Goal: Task Accomplishment & Management: Use online tool/utility

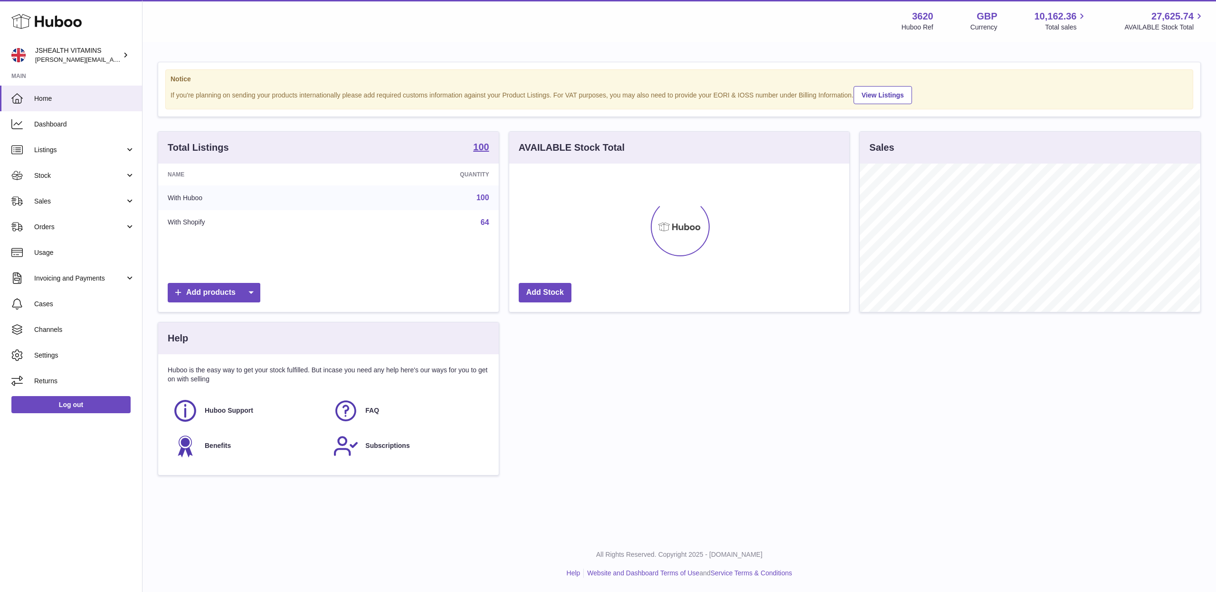
scroll to position [148, 340]
click at [88, 200] on span "Sales" at bounding box center [79, 201] width 91 height 9
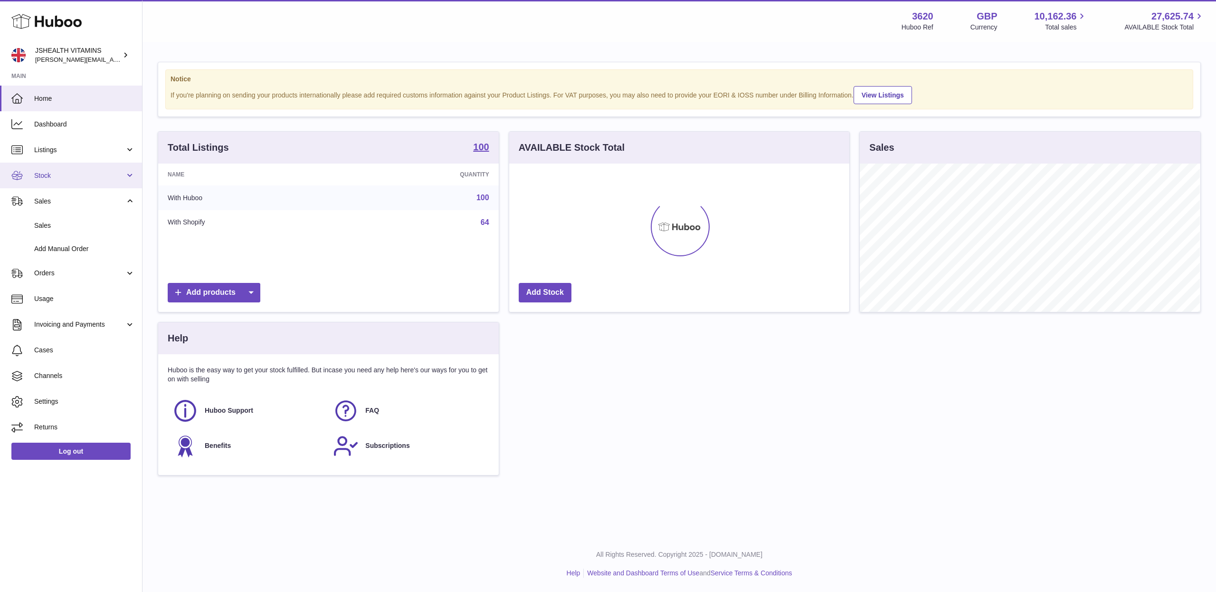
click at [94, 177] on span "Stock" at bounding box center [79, 175] width 91 height 9
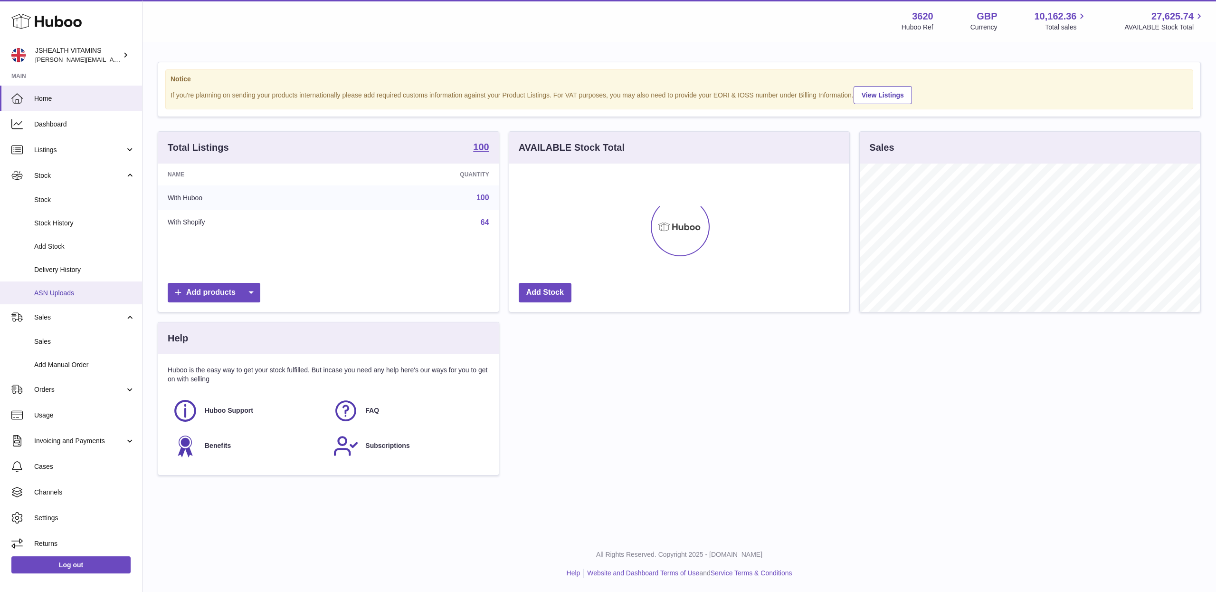
click at [58, 292] on span "ASN Uploads" at bounding box center [84, 292] width 101 height 9
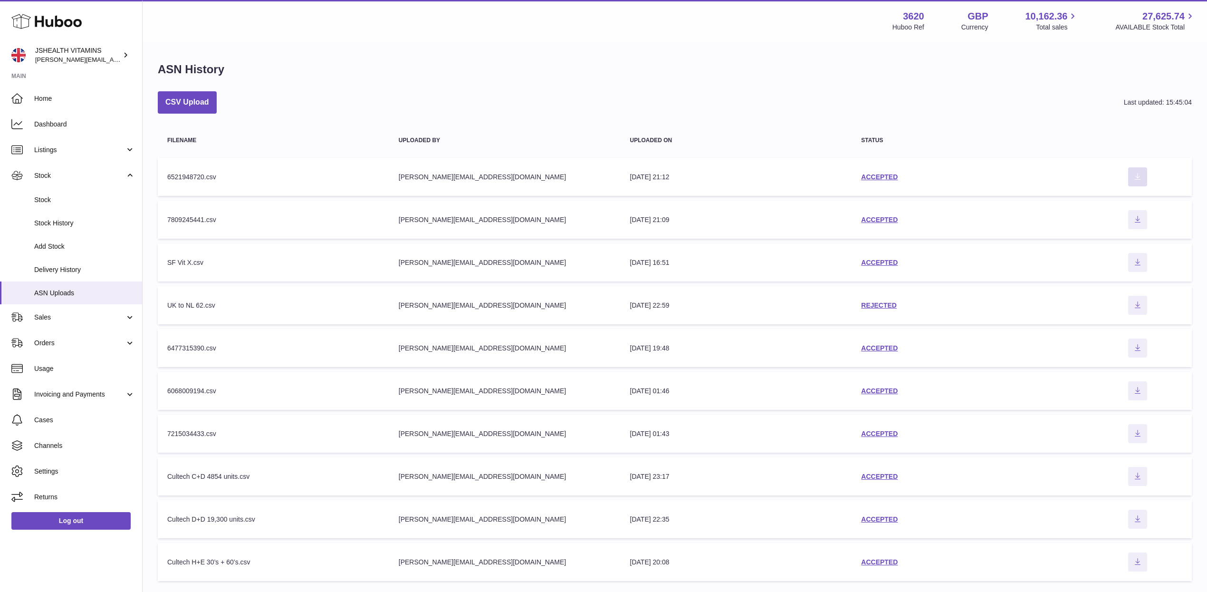
click at [1137, 174] on icon "Download ASN file" at bounding box center [1137, 176] width 15 height 8
click at [53, 143] on link "Listings" at bounding box center [71, 150] width 142 height 26
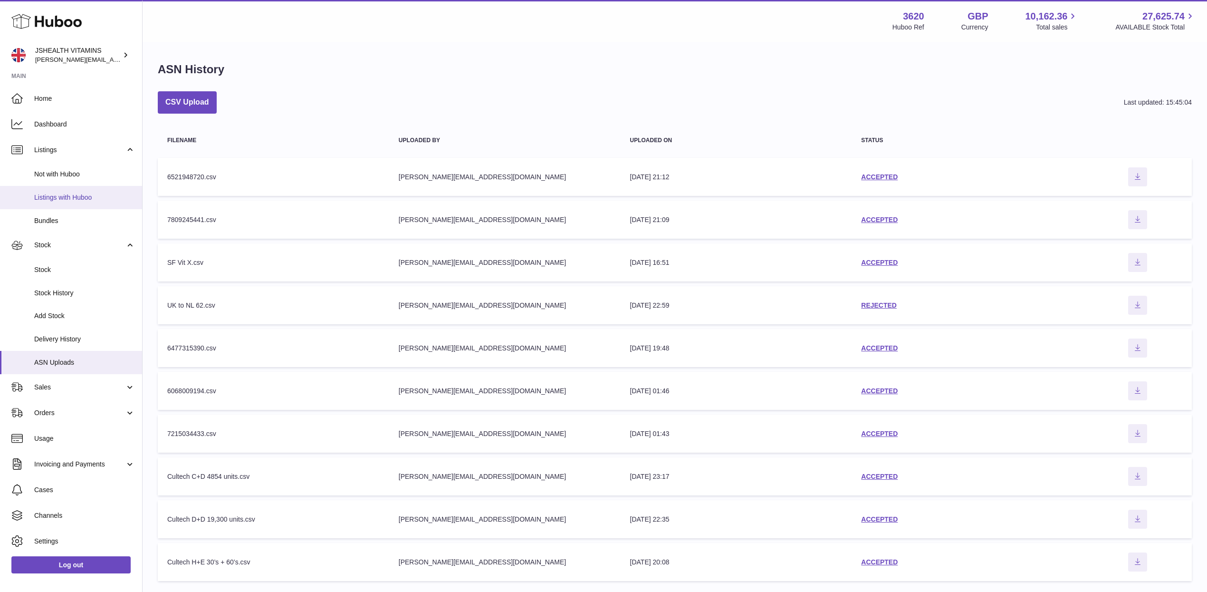
click at [67, 197] on span "Listings with Huboo" at bounding box center [84, 197] width 101 height 9
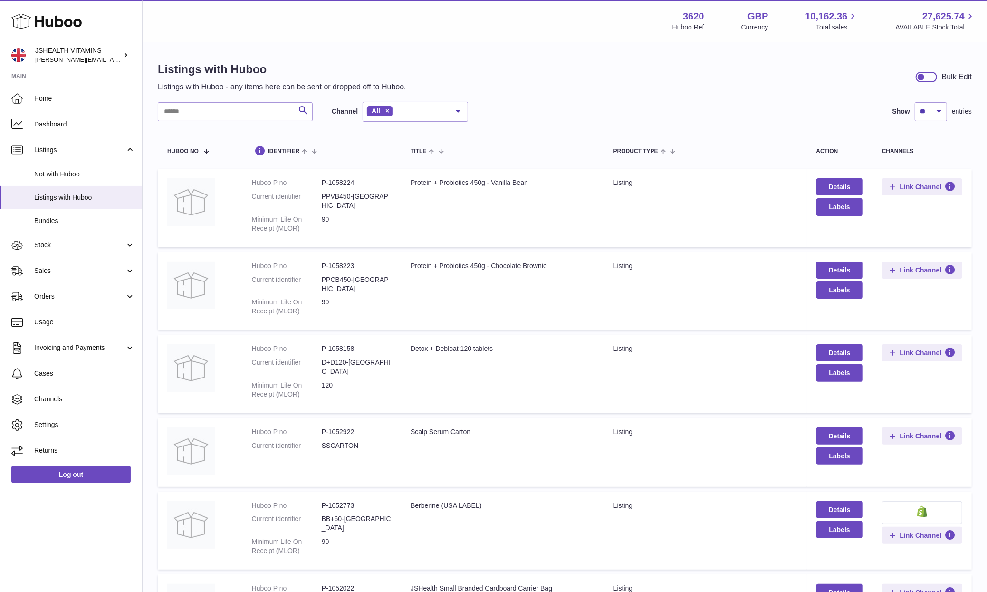
click at [343, 261] on dd "P-1058223" at bounding box center [357, 265] width 70 height 9
copy dd "1058223"
click at [344, 181] on dd "P-1058224" at bounding box center [357, 182] width 70 height 9
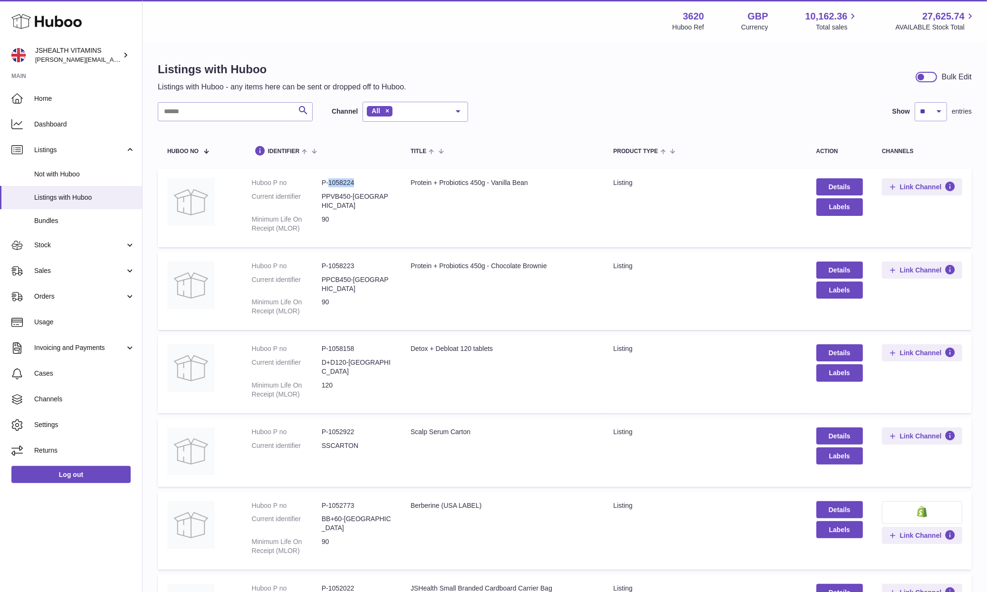
copy dd "1058224"
click at [260, 118] on input "text" at bounding box center [235, 111] width 155 height 19
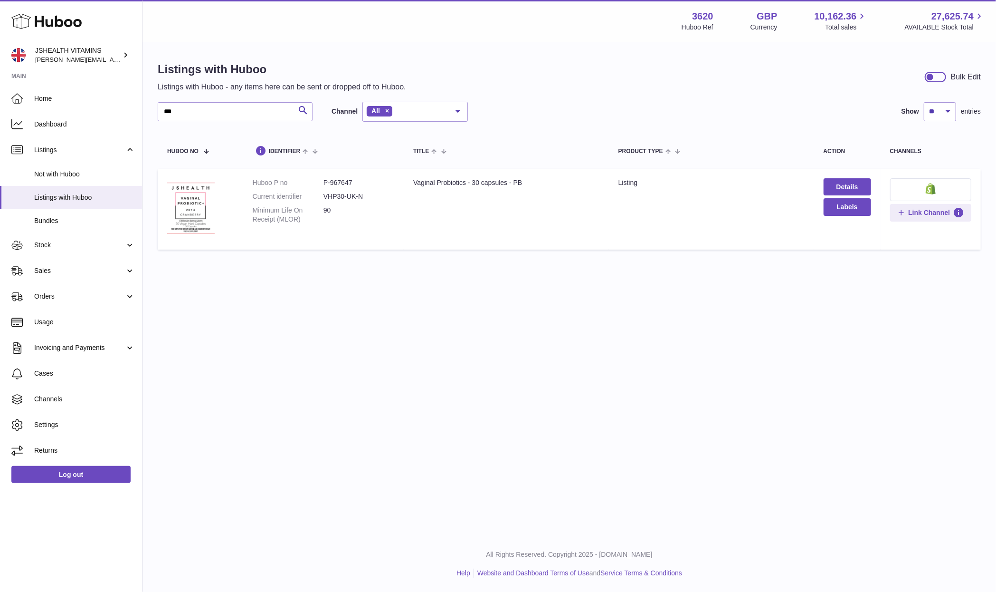
click at [342, 182] on dd "P-967647" at bounding box center [359, 182] width 71 height 9
copy dd "967647"
click at [247, 107] on input "***" at bounding box center [235, 111] width 155 height 19
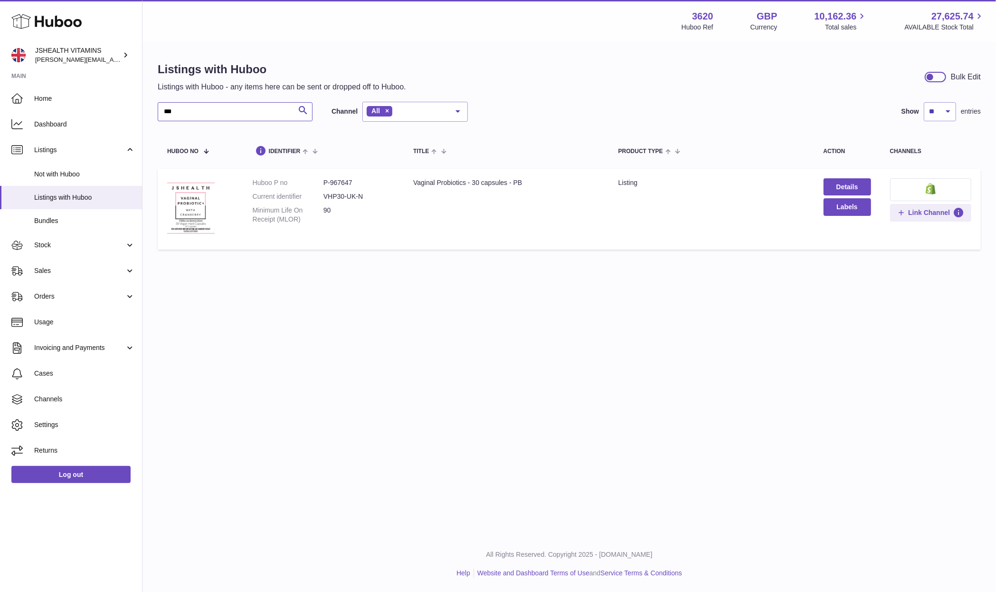
click at [247, 107] on input "***" at bounding box center [235, 111] width 155 height 19
click at [345, 180] on dd "P-855951" at bounding box center [359, 182] width 71 height 9
copy dd "855951"
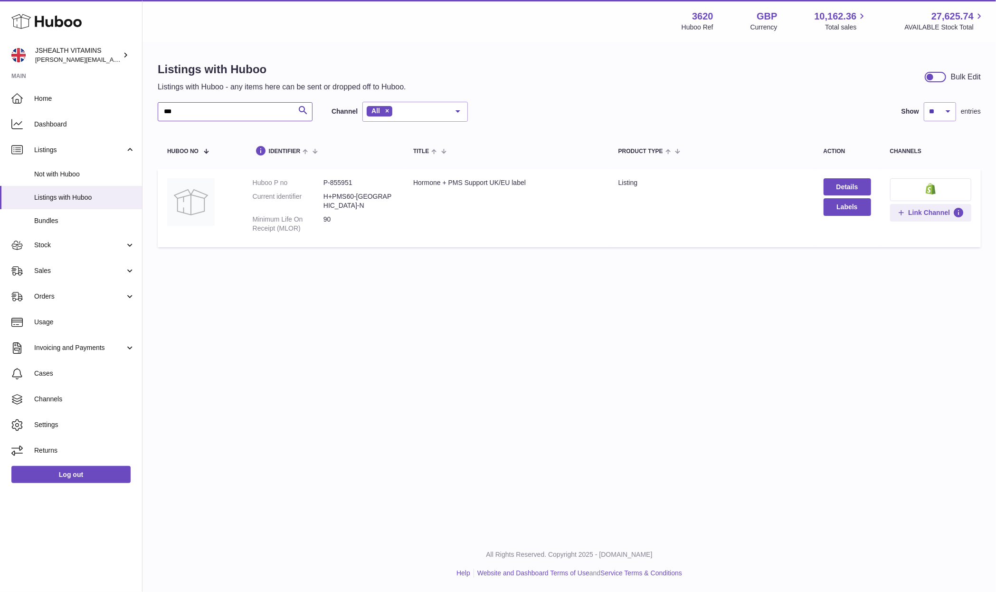
click at [248, 115] on input "***" at bounding box center [235, 111] width 155 height 19
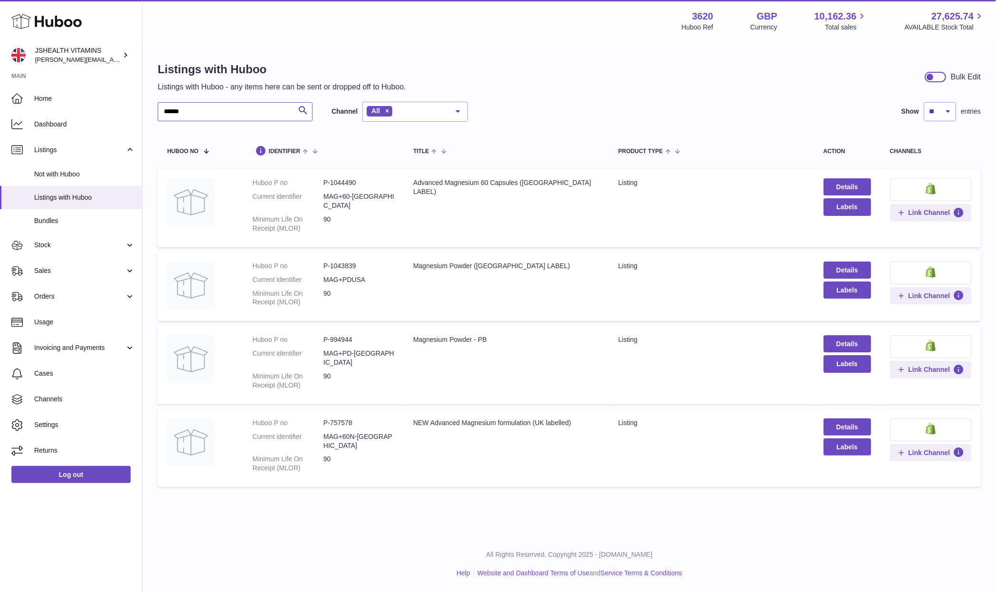
type input "******"
click at [346, 418] on dd "P-757578" at bounding box center [359, 422] width 71 height 9
copy dd "757578"
click at [43, 248] on span "Stock" at bounding box center [79, 244] width 91 height 9
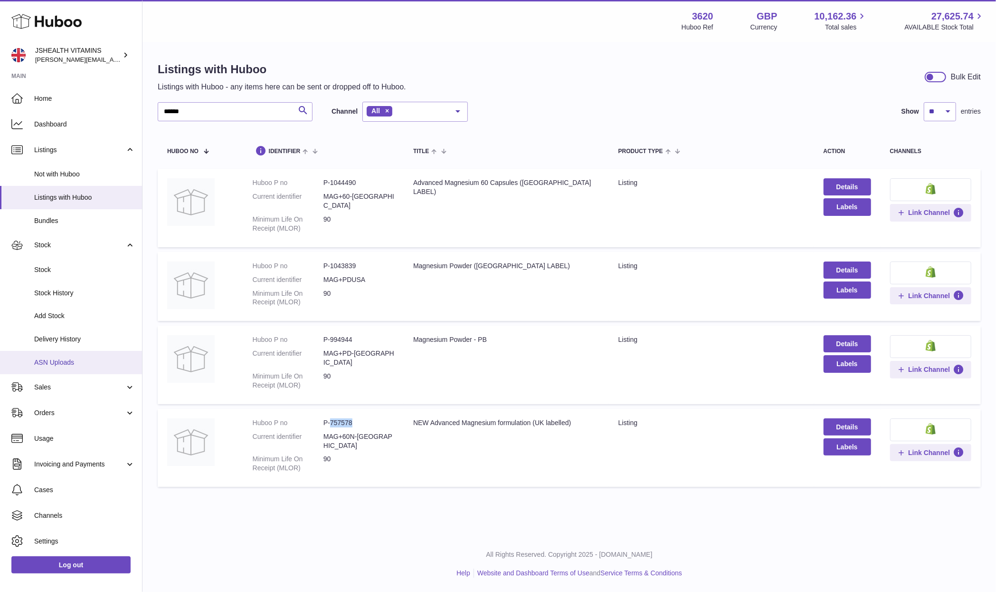
click at [66, 364] on span "ASN Uploads" at bounding box center [84, 362] width 101 height 9
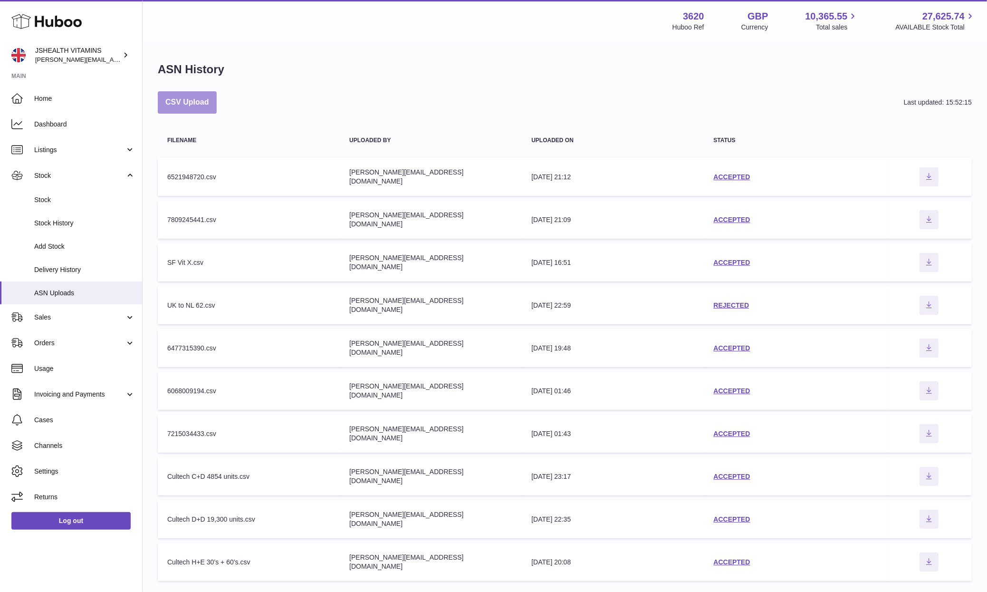
click at [181, 99] on button "CSV Upload" at bounding box center [187, 102] width 59 height 22
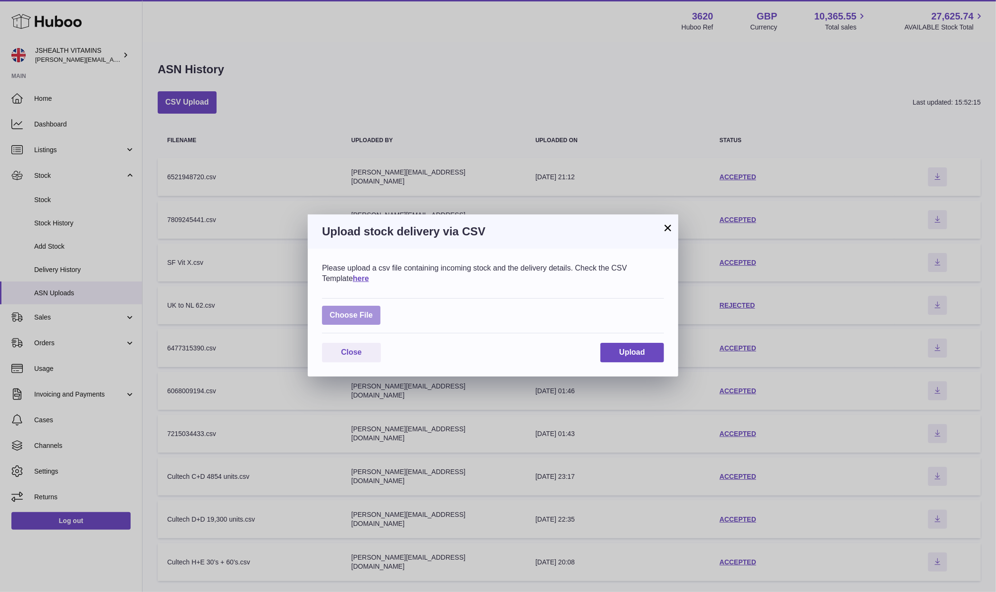
click at [361, 315] on label at bounding box center [351, 314] width 58 height 19
click at [373, 311] on input "file" at bounding box center [373, 310] width 0 height 0
type input "**********"
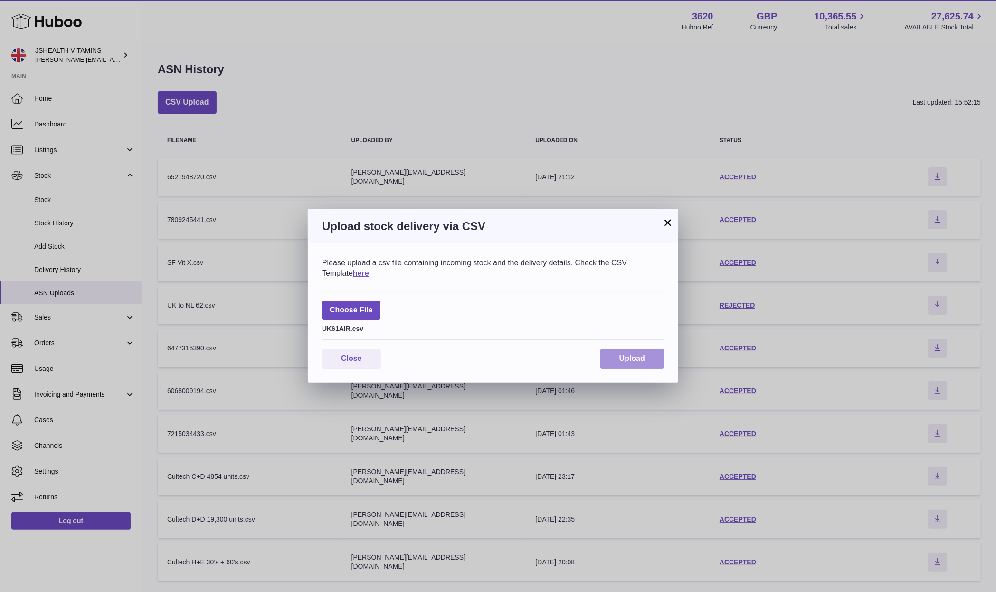
click at [639, 355] on span "Upload" at bounding box center [633, 358] width 26 height 8
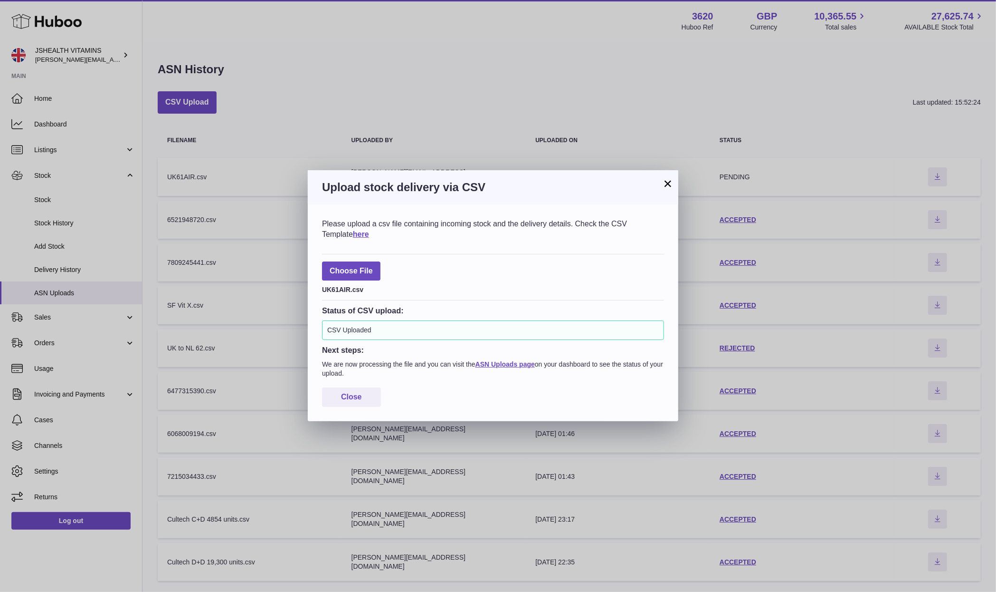
click at [654, 181] on h3 "Upload stock delivery via CSV" at bounding box center [493, 187] width 342 height 15
click at [668, 184] on button "×" at bounding box center [667, 183] width 11 height 11
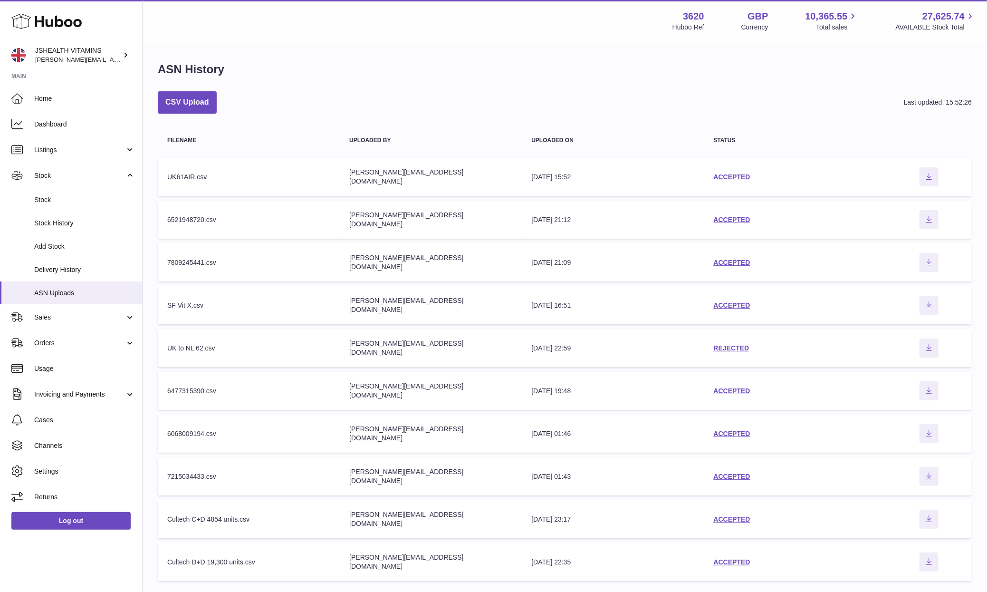
click at [586, 38] on div "Menu Huboo 3620 Huboo Ref GBP Currency 10,365.55 Total sales 27,625.74 AVAILABL…" at bounding box center [565, 21] width 844 height 42
click at [724, 175] on link "ACCEPTED" at bounding box center [732, 177] width 37 height 8
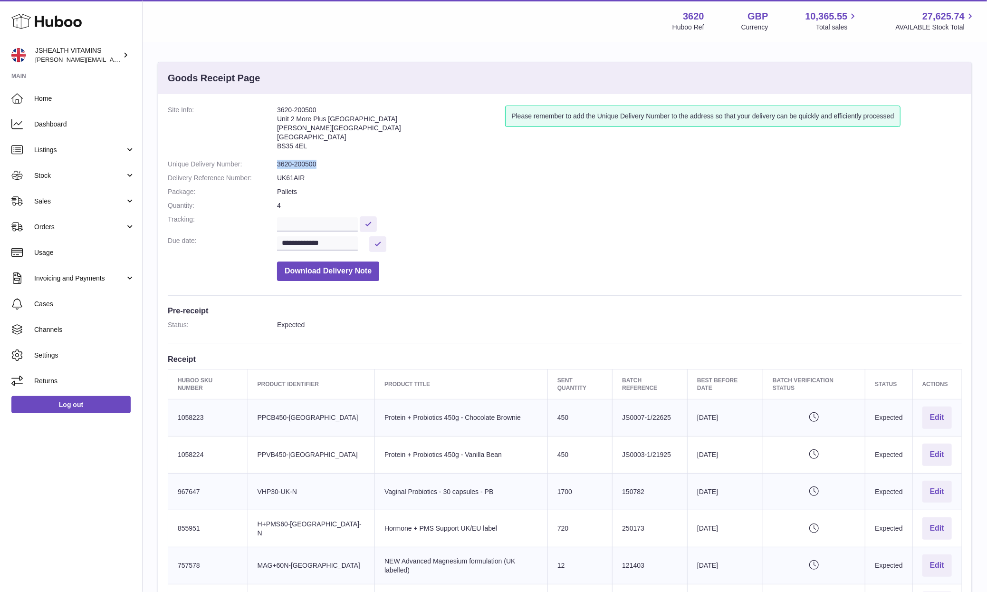
drag, startPoint x: 327, startPoint y: 168, endPoint x: 276, endPoint y: 165, distance: 51.4
click at [276, 165] on dl "**********" at bounding box center [565, 195] width 794 height 180
copy dl "3620-200500"
